Goal: Navigation & Orientation: Find specific page/section

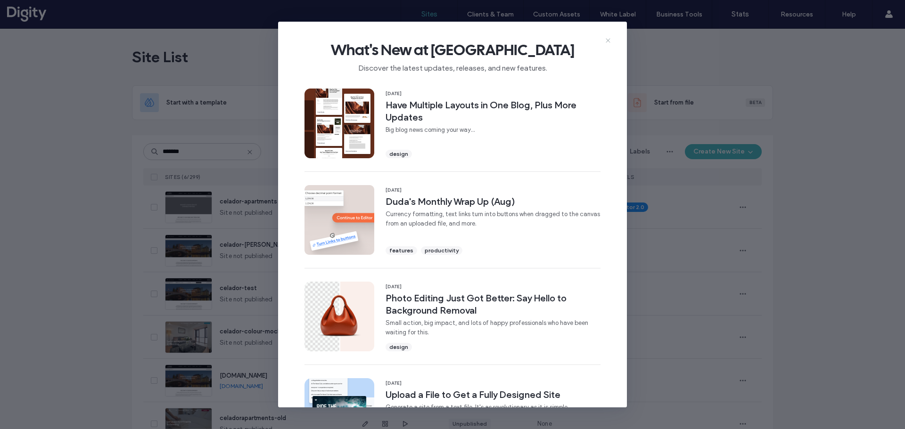
click at [608, 39] on icon at bounding box center [608, 41] width 8 height 8
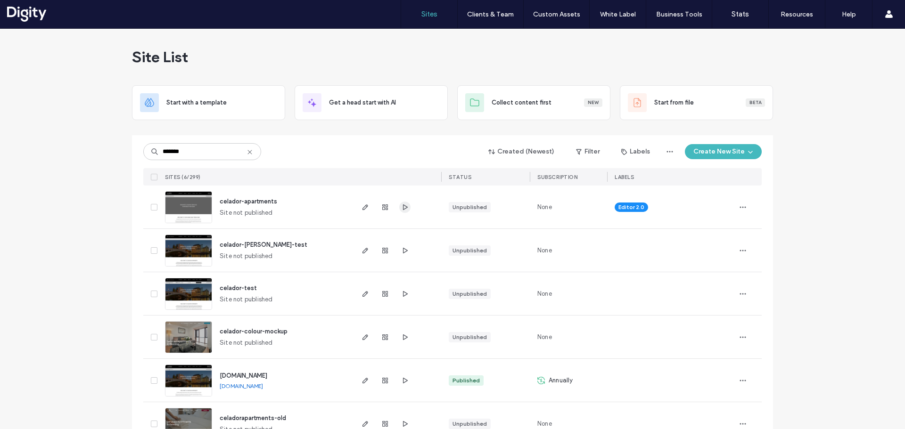
click at [402, 206] on icon "button" at bounding box center [405, 208] width 8 height 8
click at [362, 208] on icon "button" at bounding box center [366, 208] width 8 height 8
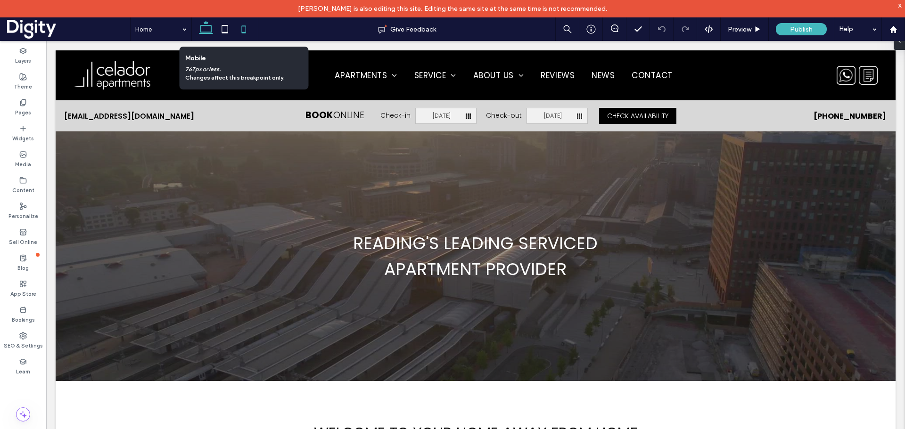
click at [243, 31] on icon at bounding box center [243, 29] width 19 height 19
